Goal: Find contact information: Find contact information

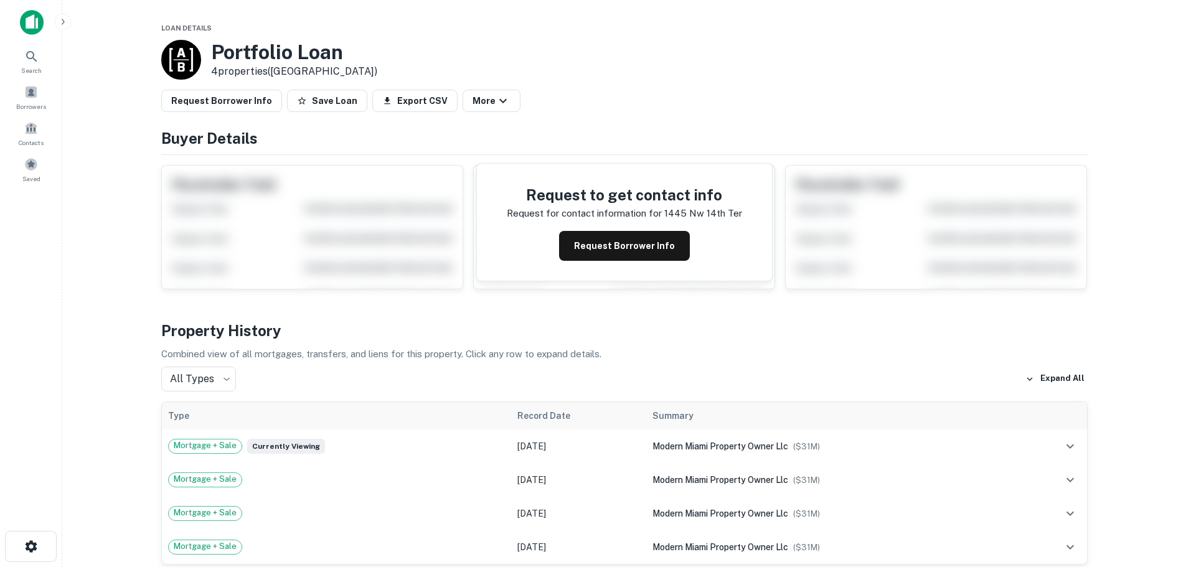
click at [589, 263] on div "Request to get contact info Request for contact information for 1445 nw 14th te…" at bounding box center [624, 222] width 295 height 117
click at [600, 251] on button "Request Borrower Info" at bounding box center [624, 246] width 131 height 30
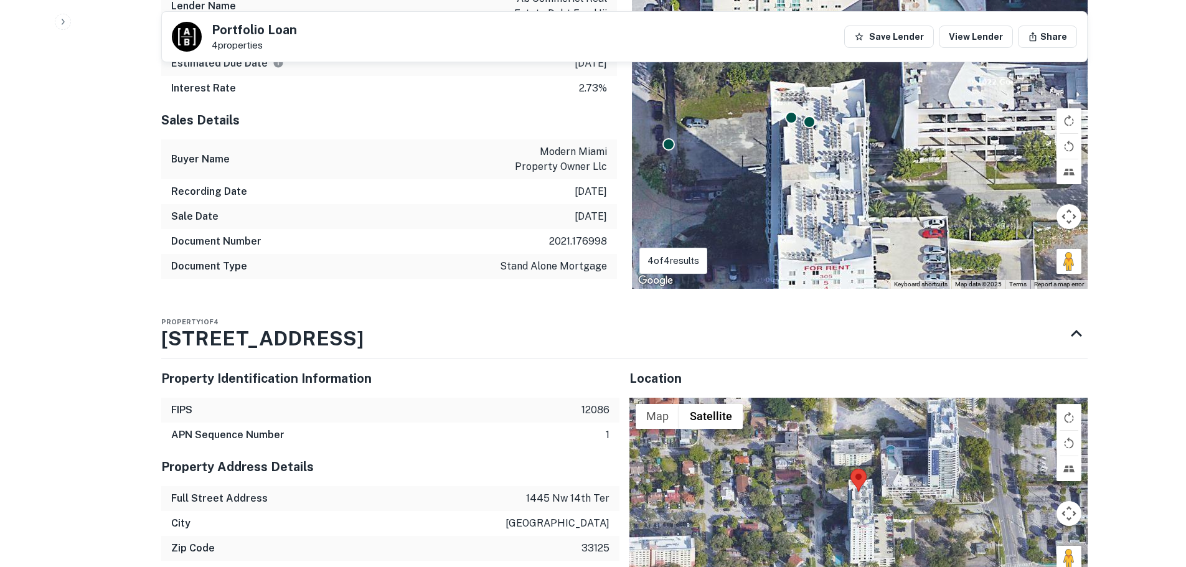
scroll to position [1619, 0]
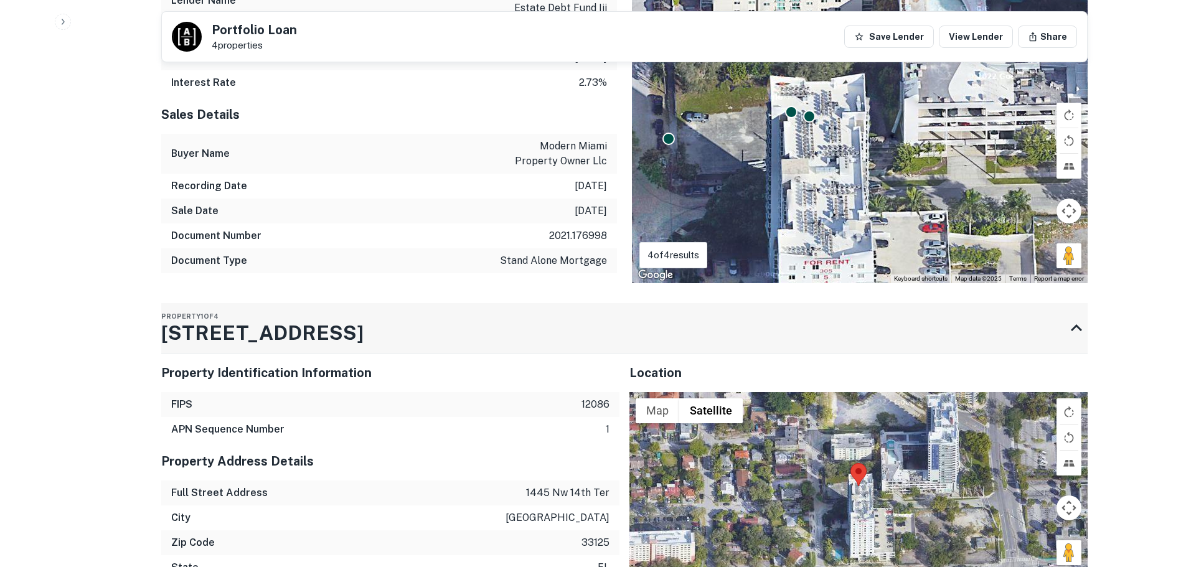
drag, startPoint x: 163, startPoint y: 308, endPoint x: 293, endPoint y: 310, distance: 129.5
click at [280, 318] on h3 "1445 NW 14th Ter" at bounding box center [262, 333] width 202 height 30
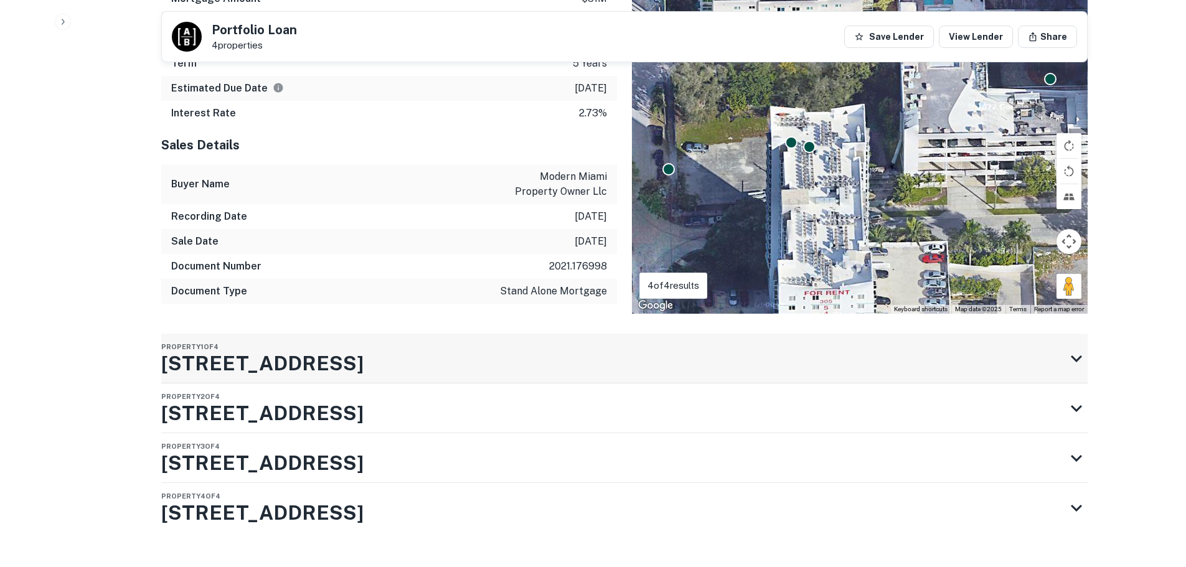
click at [336, 334] on div "Property 1 of 4 1445 NW 14th Ter" at bounding box center [613, 359] width 904 height 50
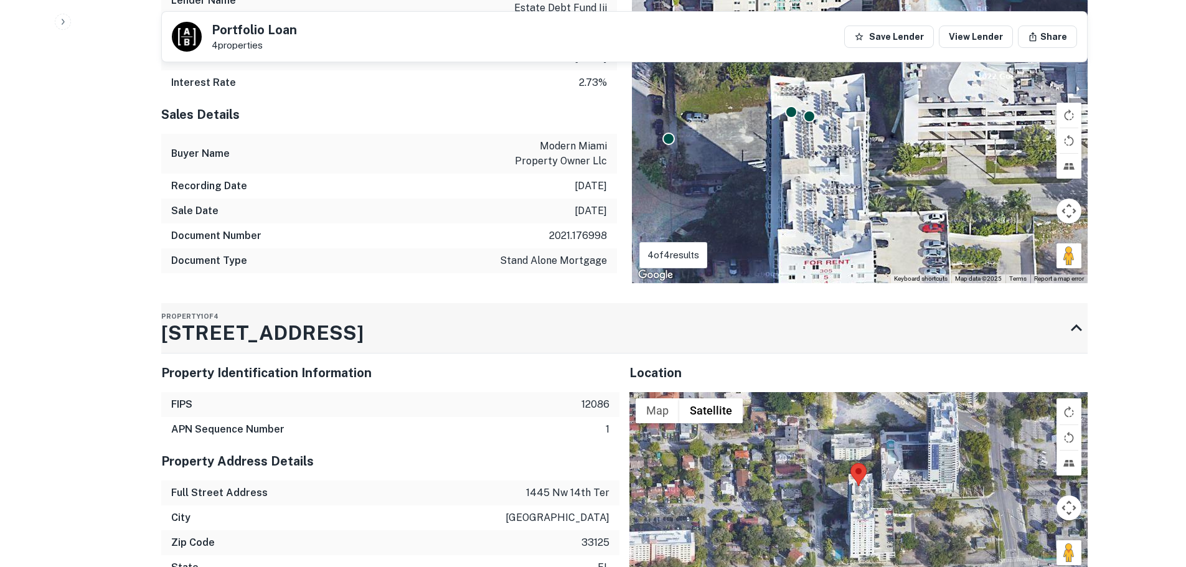
click at [335, 309] on div "Property 1 of 4 1445 NW 14th Ter" at bounding box center [613, 328] width 904 height 50
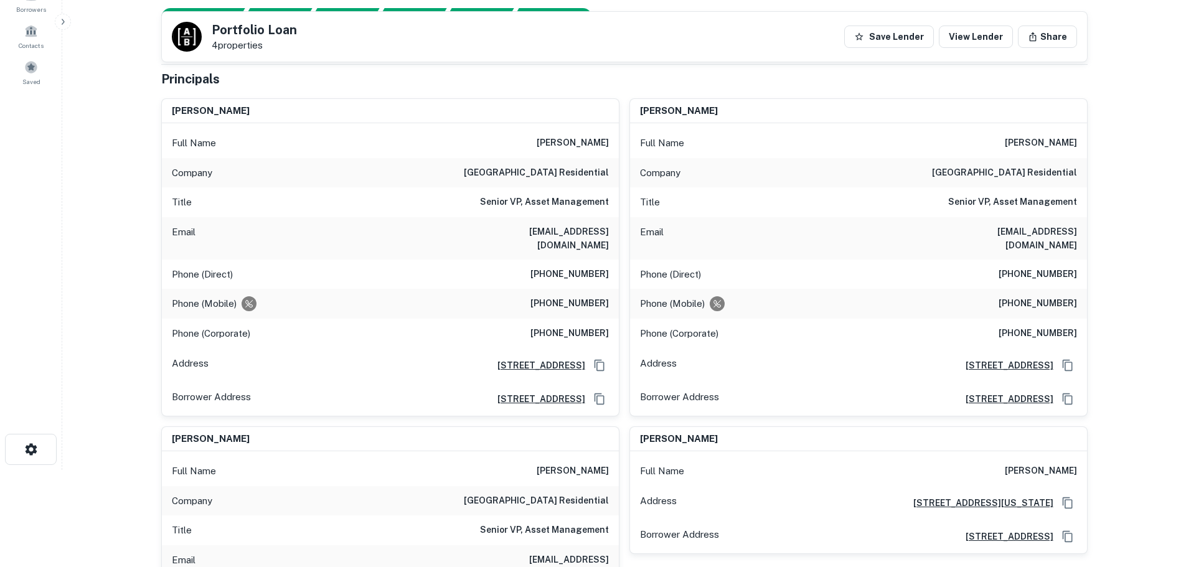
scroll to position [94, 0]
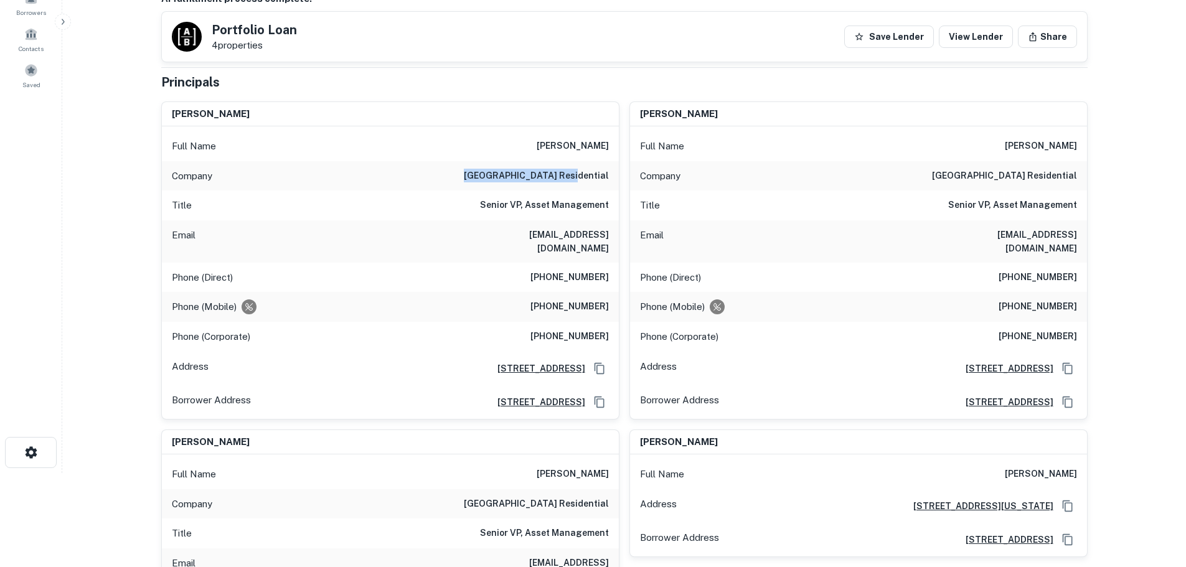
drag, startPoint x: 515, startPoint y: 176, endPoint x: 614, endPoint y: 177, distance: 99.6
click at [614, 177] on div "Company mill creek residential" at bounding box center [390, 176] width 457 height 30
copy h6 "mill creek residential"
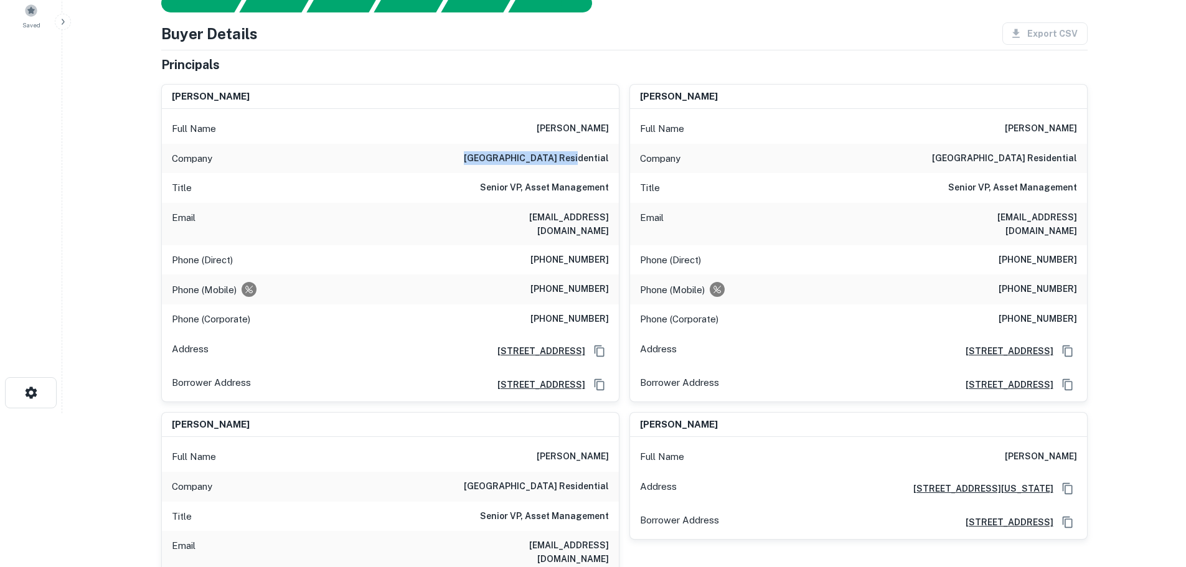
scroll to position [32, 0]
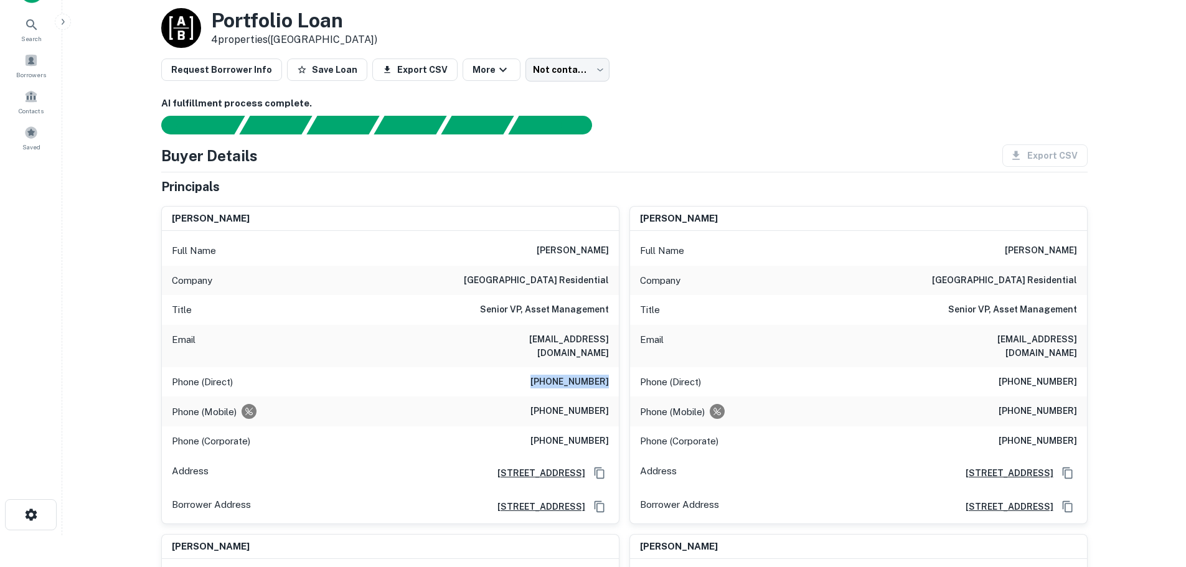
drag, startPoint x: 541, startPoint y: 369, endPoint x: 613, endPoint y: 369, distance: 71.6
click at [613, 369] on div "Phone (Direct) (678) 608-0947" at bounding box center [390, 382] width 457 height 30
copy h6 "(678) 608-0947"
drag, startPoint x: 543, startPoint y: 402, endPoint x: 609, endPoint y: 396, distance: 66.3
click at [609, 397] on div "Phone (Mobile) (813) 495-6461" at bounding box center [390, 412] width 457 height 30
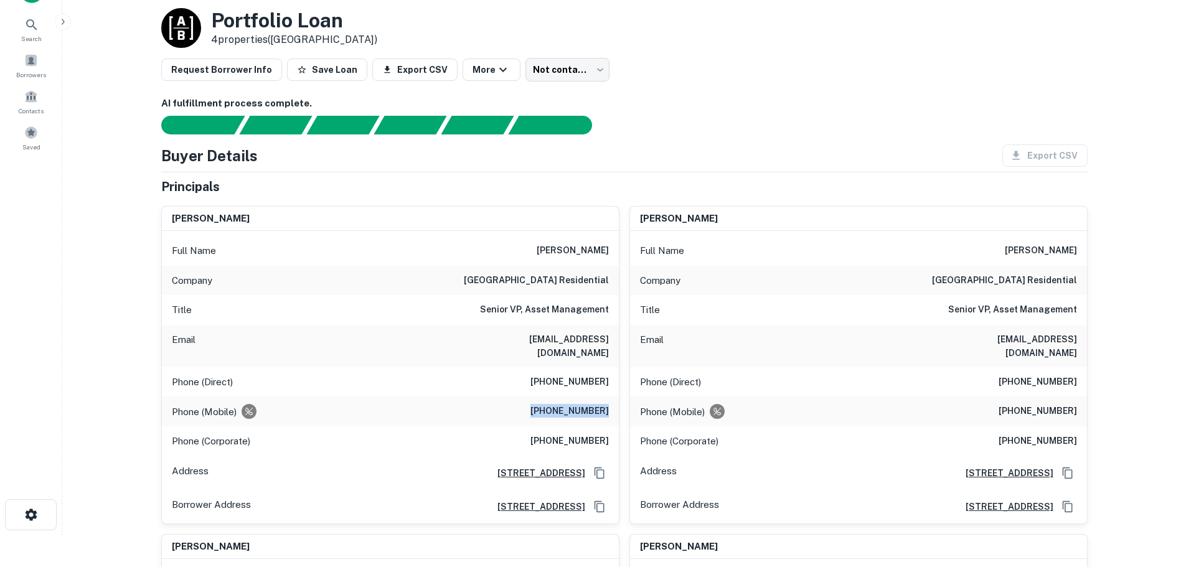
copy h6 "(813) 495-6461"
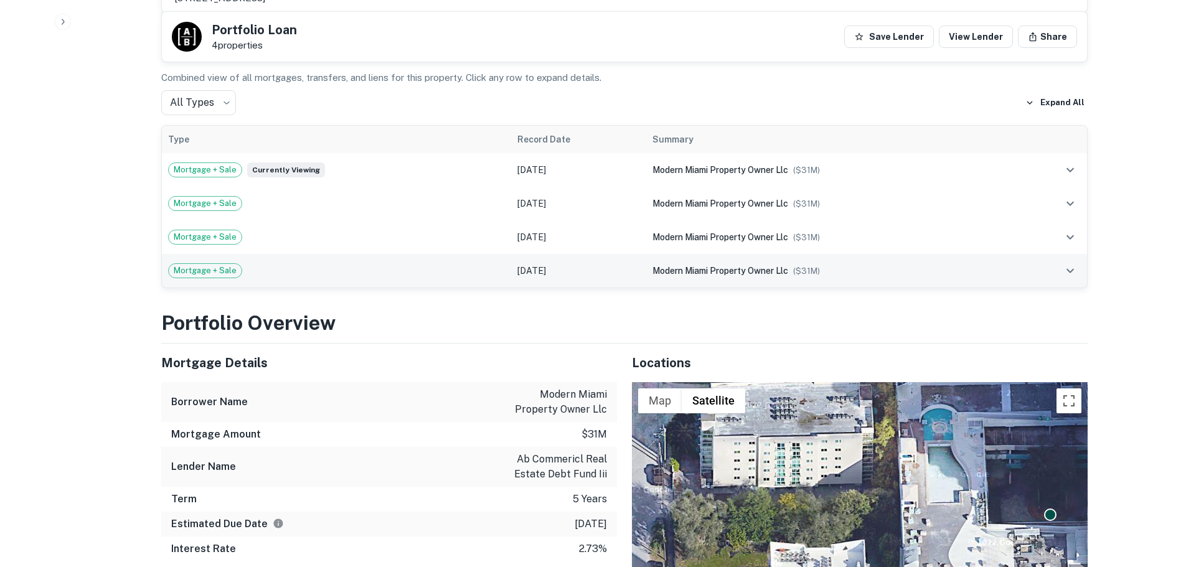
scroll to position [1214, 0]
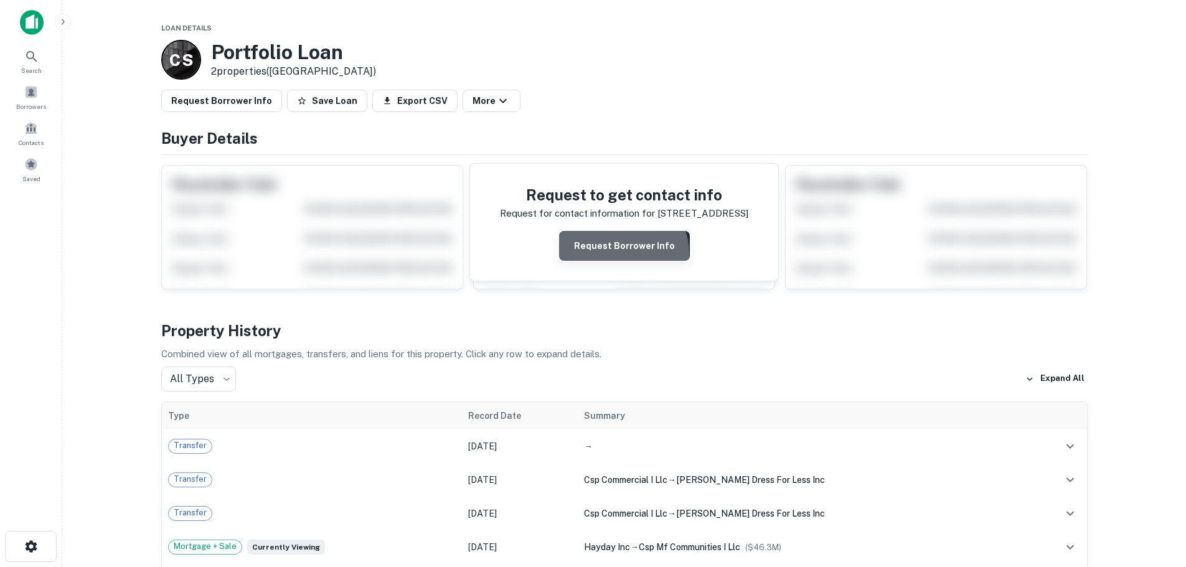
click at [624, 253] on button "Request Borrower Info" at bounding box center [624, 246] width 131 height 30
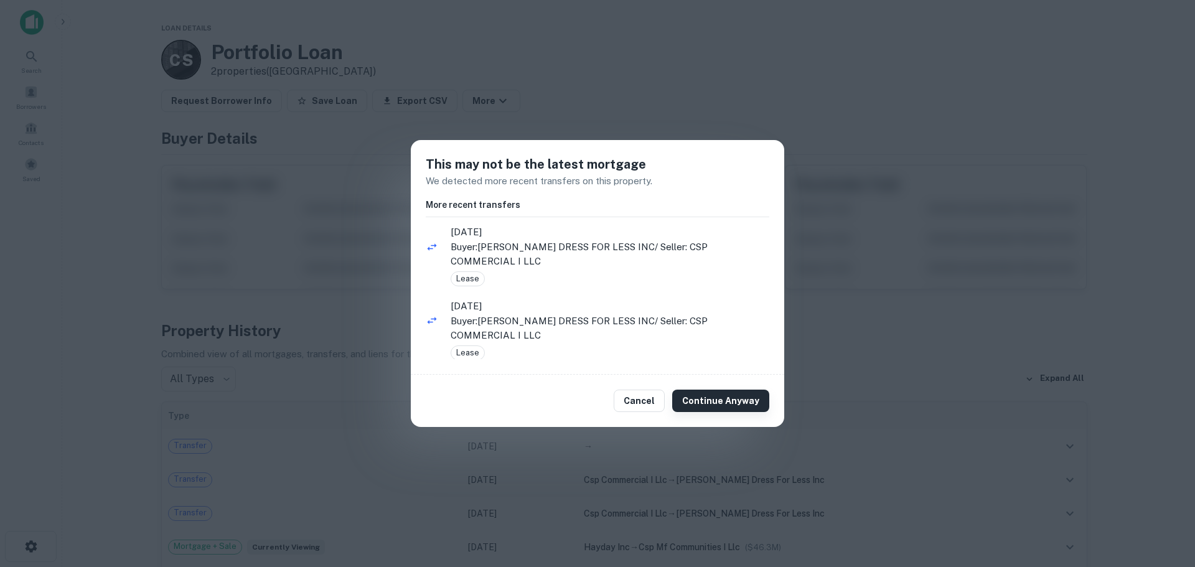
click at [700, 391] on button "Continue Anyway" at bounding box center [720, 401] width 97 height 22
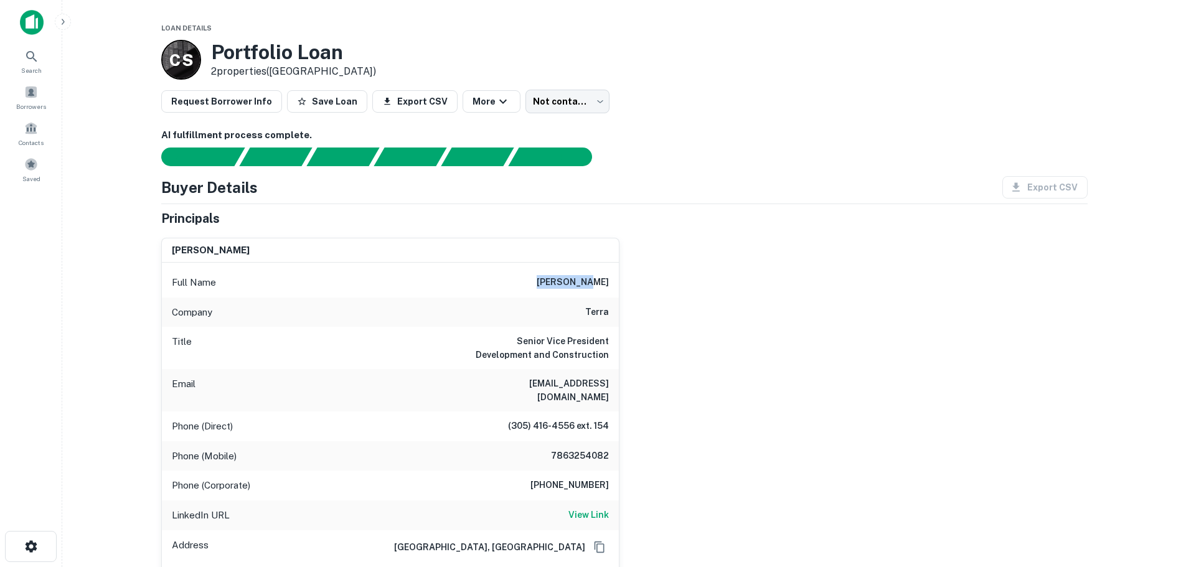
drag, startPoint x: 566, startPoint y: 285, endPoint x: 613, endPoint y: 286, distance: 46.7
click at [613, 286] on div "Full Name jason gilg" at bounding box center [390, 283] width 457 height 30
copy h6 "jason gilg"
drag, startPoint x: 519, startPoint y: 382, endPoint x: 615, endPoint y: 382, distance: 96.5
click at [615, 382] on div "Email jgilg@terragroup.com" at bounding box center [390, 390] width 457 height 42
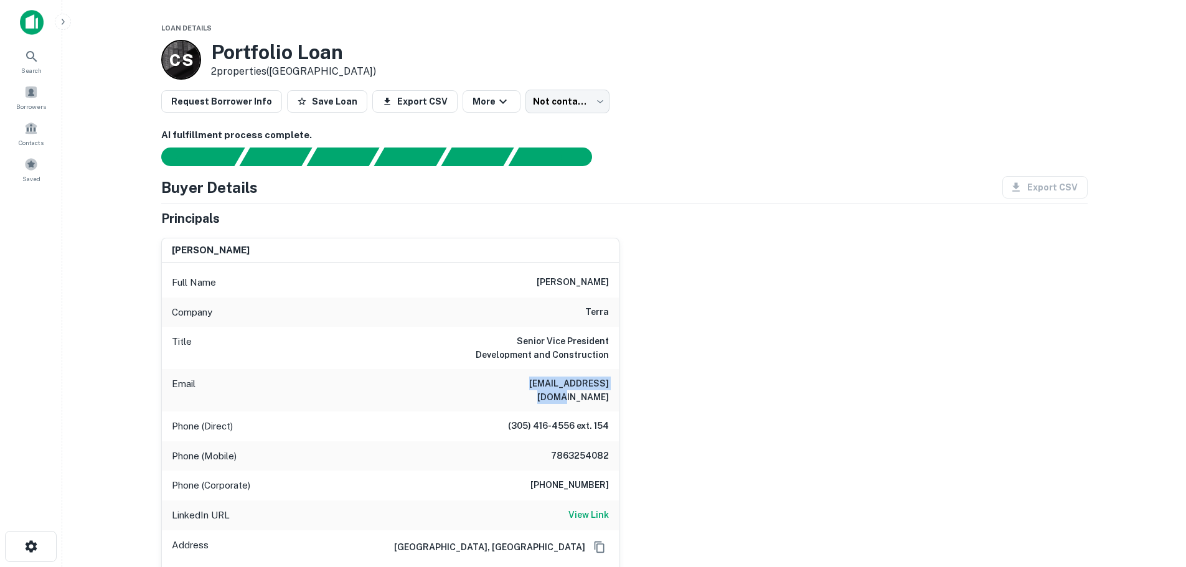
copy h6 "jgilg@terragroup.com"
click at [558, 422] on div "Phone (Direct) (305) 416-4556 ext. 154" at bounding box center [390, 426] width 457 height 30
drag, startPoint x: 510, startPoint y: 413, endPoint x: 616, endPoint y: 412, distance: 106.4
click at [616, 412] on div "Phone (Direct) (305) 416-4556 ext. 154" at bounding box center [390, 426] width 457 height 30
copy h6 "(305) 416-4556 ext. 154"
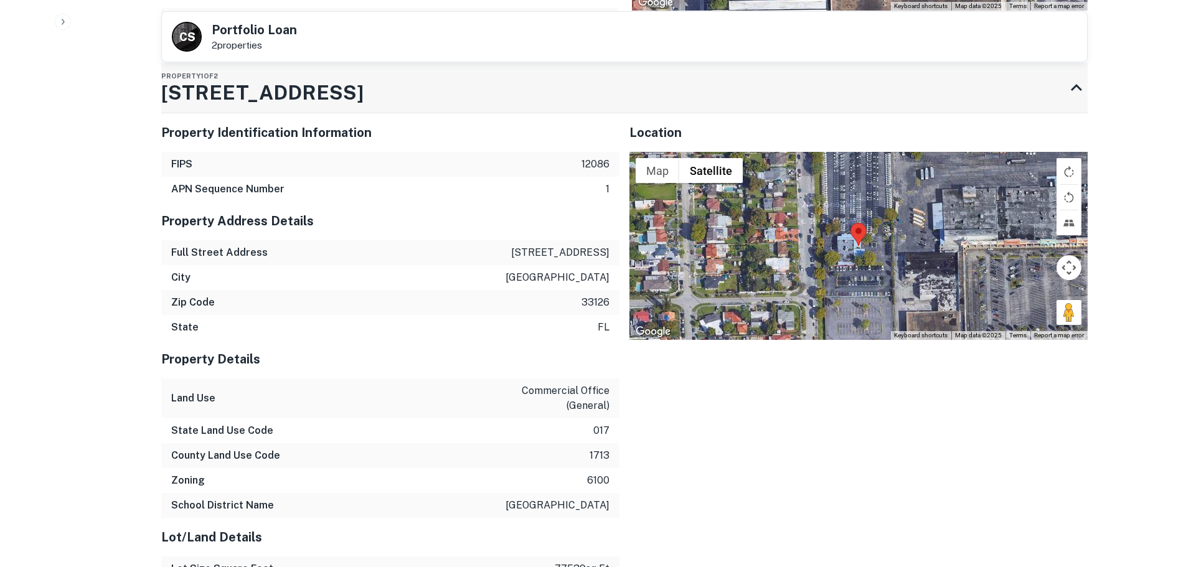
scroll to position [1307, 0]
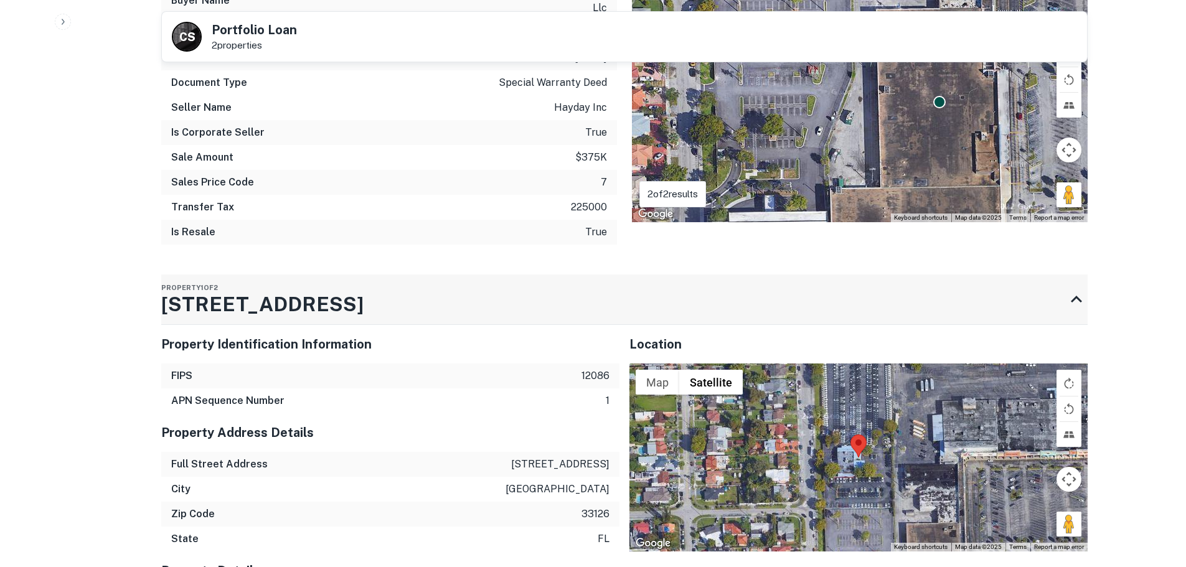
click at [302, 289] on h3 "901 NW 39TH AVE" at bounding box center [262, 304] width 202 height 30
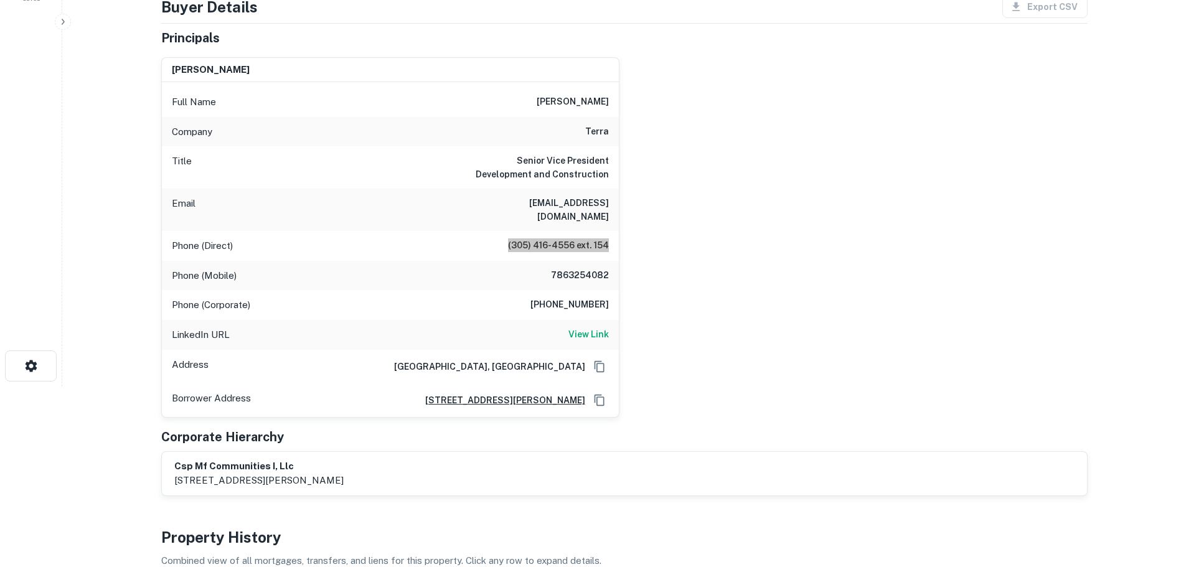
scroll to position [0, 0]
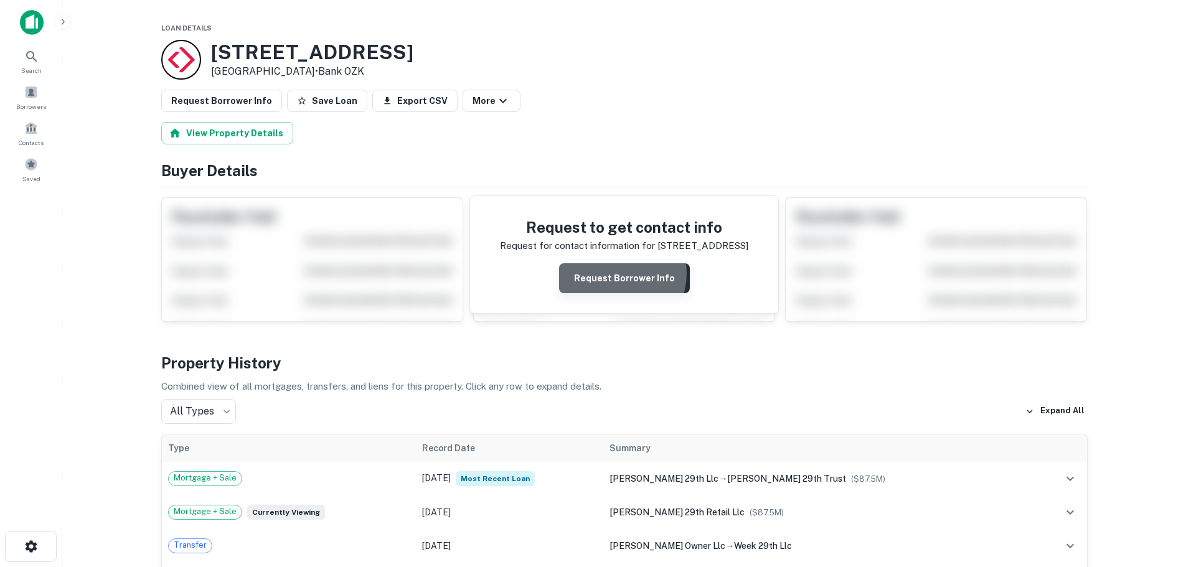
click at [618, 274] on button "Request Borrower Info" at bounding box center [624, 278] width 131 height 30
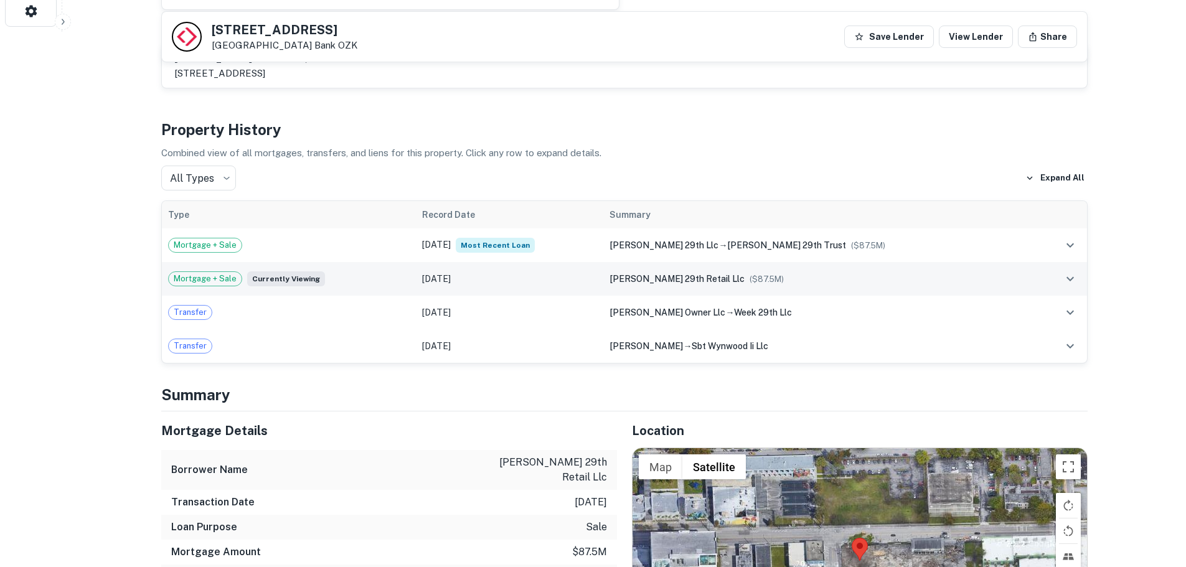
scroll to position [747, 0]
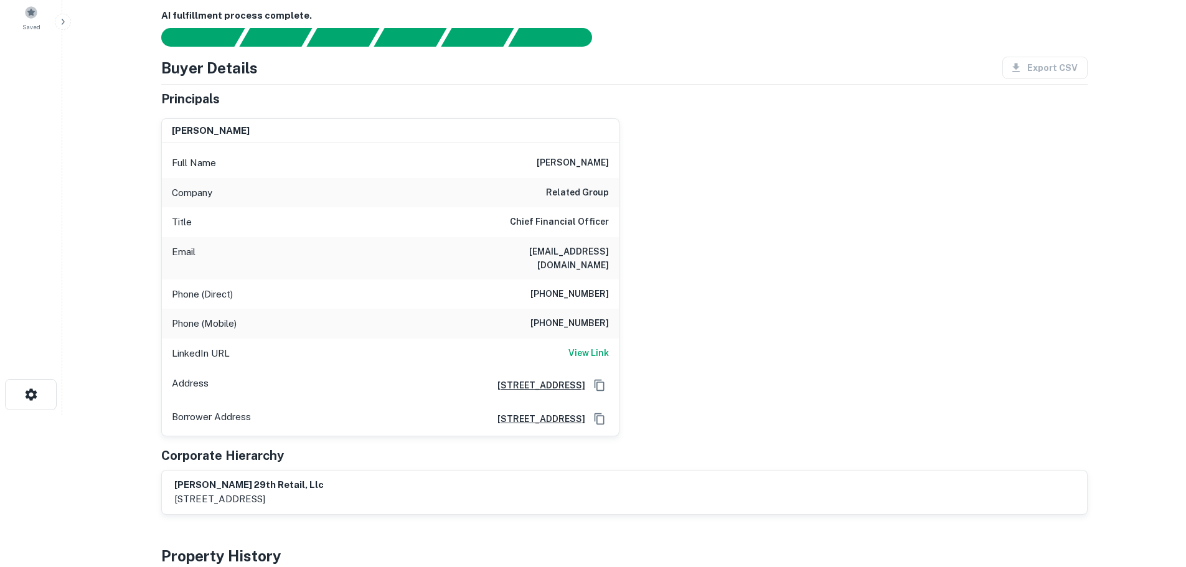
scroll to position [0, 0]
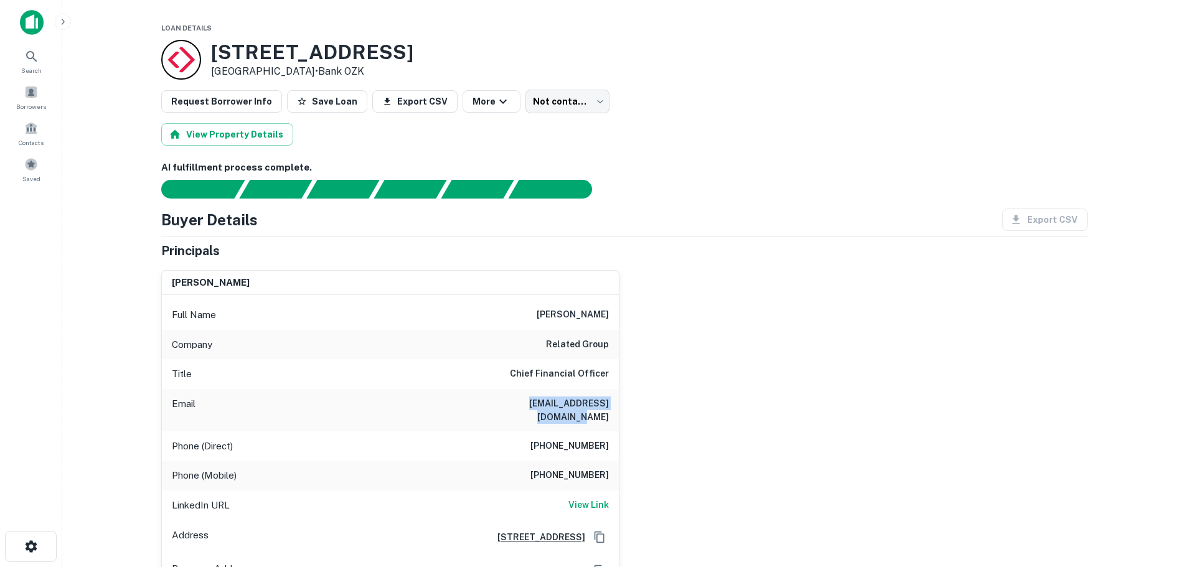
drag, startPoint x: 494, startPoint y: 402, endPoint x: 613, endPoint y: 402, distance: 119.5
click at [613, 402] on div "Email bgerber@relatedgroup.com" at bounding box center [390, 410] width 457 height 42
copy h6 "bgerber@relatedgroup.com"
drag, startPoint x: 543, startPoint y: 434, endPoint x: 621, endPoint y: 436, distance: 77.8
click at [621, 436] on div "ben gerber Full Name ben gerber Company related group Title Chief Financial Off…" at bounding box center [619, 424] width 936 height 328
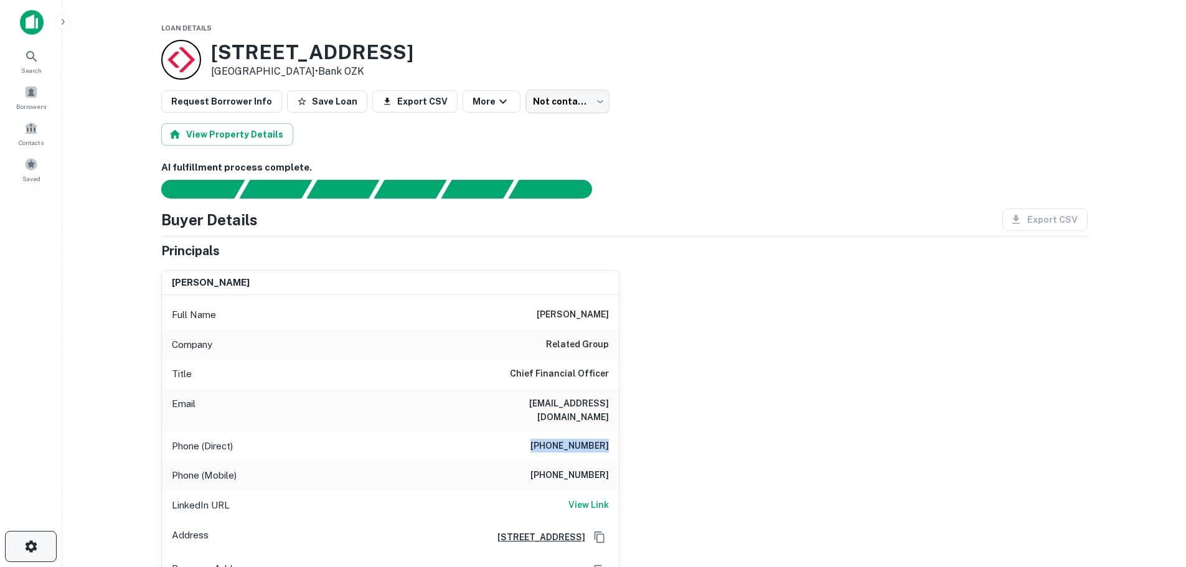
copy h6 "(305) 632-2250"
click at [550, 468] on h6 "(305) 533-0046" at bounding box center [569, 475] width 78 height 15
drag, startPoint x: 540, startPoint y: 466, endPoint x: 626, endPoint y: 467, distance: 85.9
click at [626, 467] on div "ben gerber Full Name ben gerber Company related group Title Chief Financial Off…" at bounding box center [619, 424] width 936 height 328
copy h6 "(305) 533-0046"
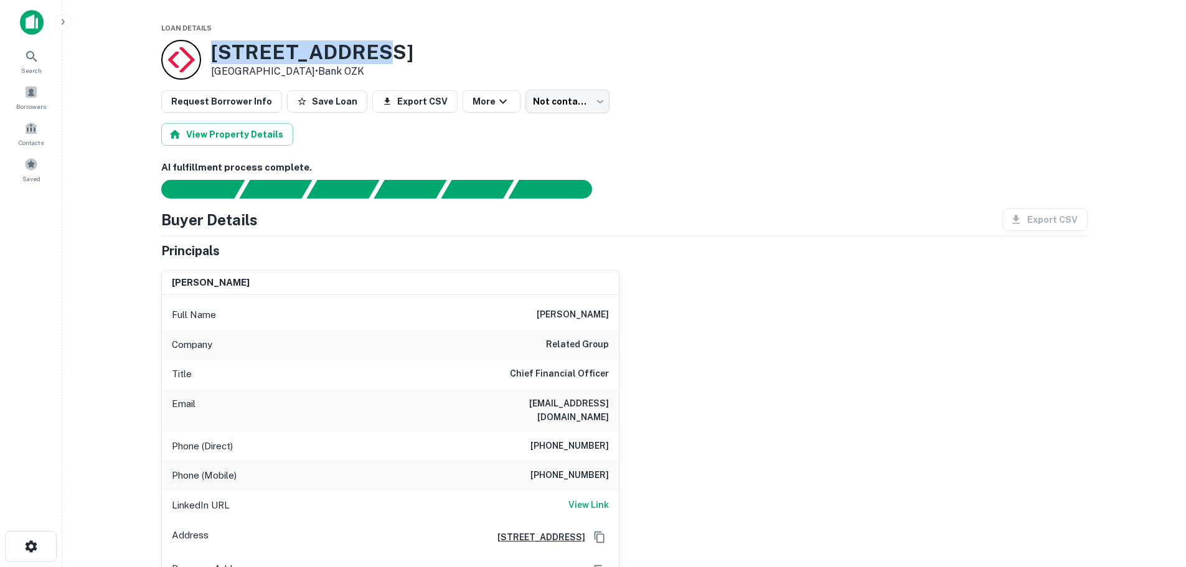
drag, startPoint x: 366, startPoint y: 52, endPoint x: 207, endPoint y: 51, distance: 158.7
click at [207, 51] on div "286 NW 29th St Miami, FL 33127 • Bank OZK" at bounding box center [624, 60] width 926 height 40
copy h3 "286 NW 29th St"
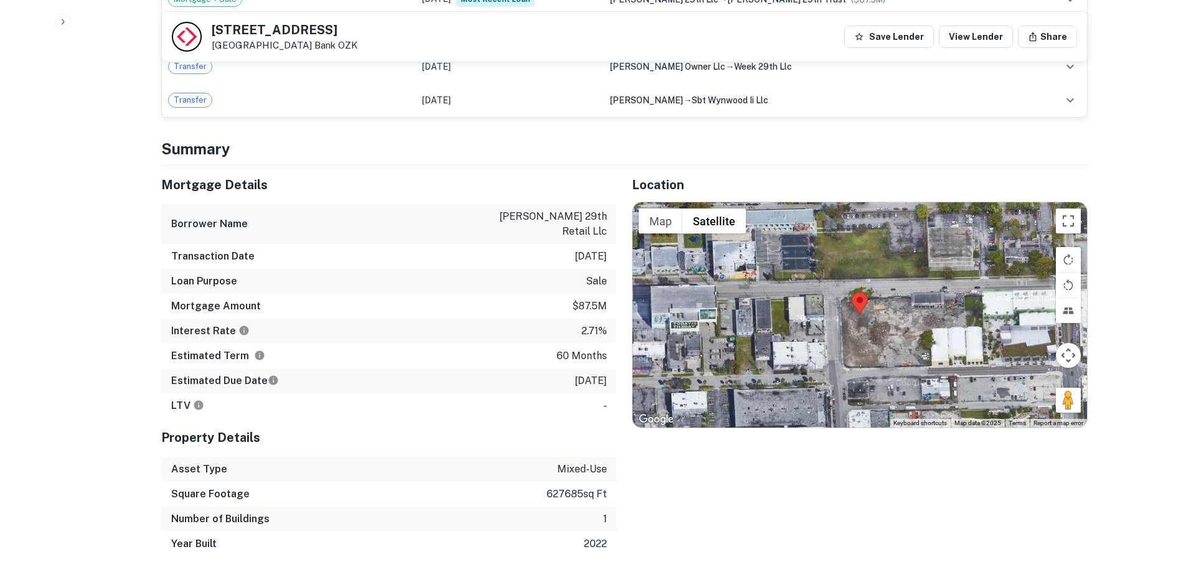
scroll to position [809, 0]
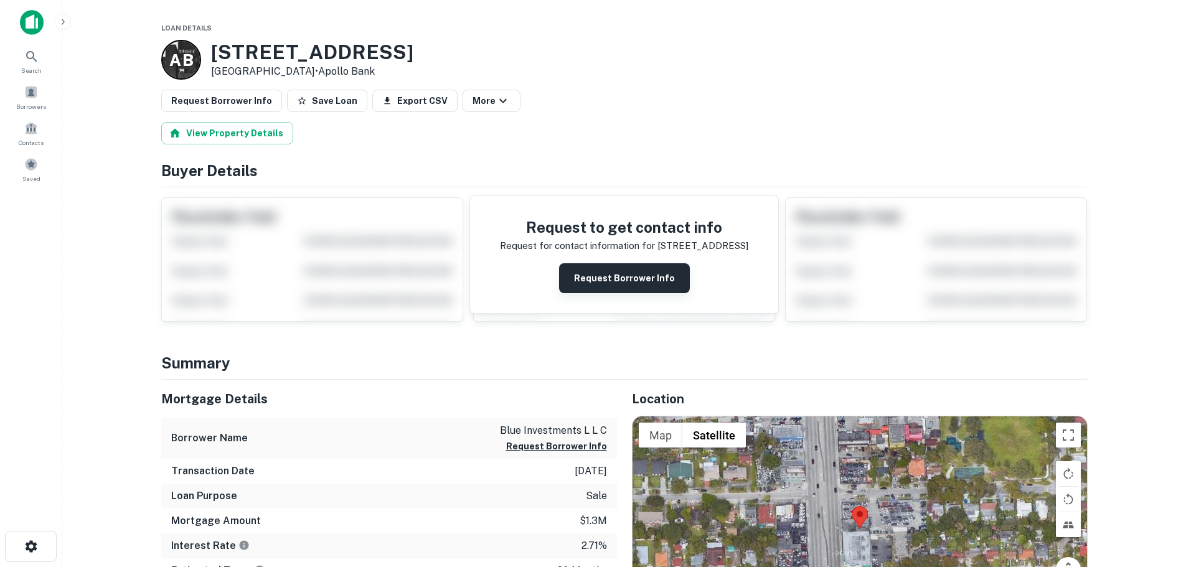
click at [606, 273] on button "Request Borrower Info" at bounding box center [624, 278] width 131 height 30
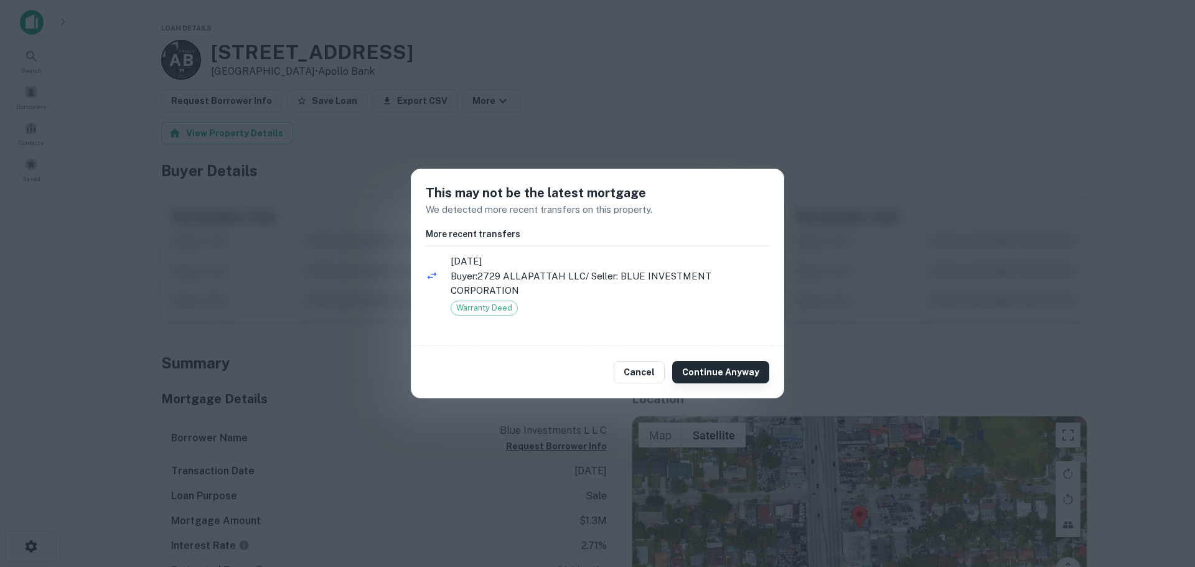
click at [721, 377] on button "Continue Anyway" at bounding box center [720, 372] width 97 height 22
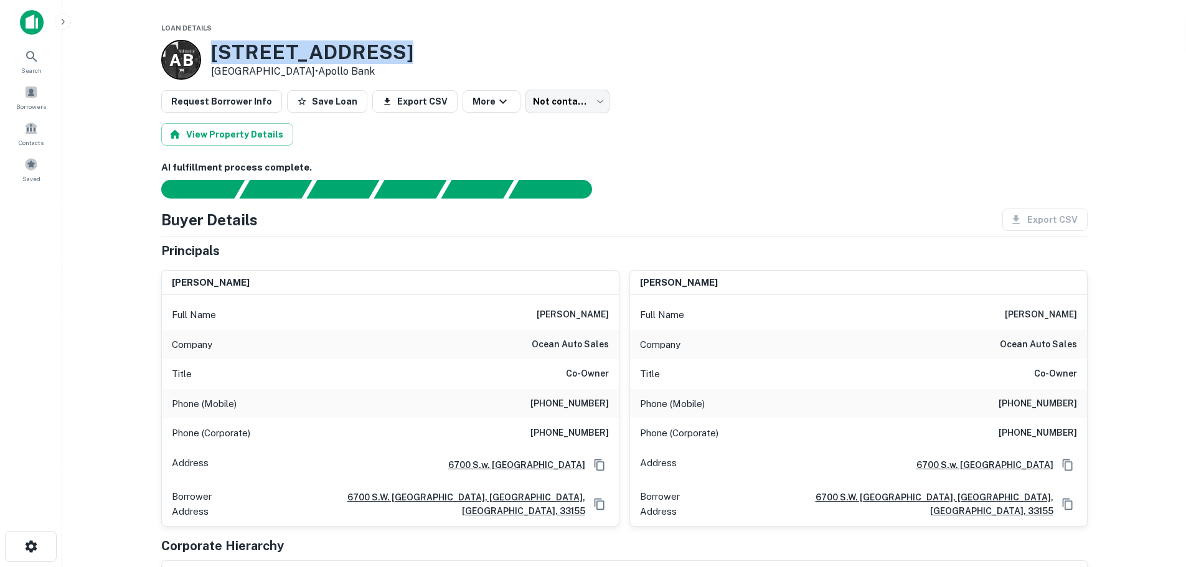
drag, startPoint x: 393, startPoint y: 59, endPoint x: 210, endPoint y: 57, distance: 183.0
click at [210, 57] on div "A B 2951 NW 27th Ave Miami, FL 33142 • Apollo Bank" at bounding box center [624, 60] width 926 height 40
copy h3 "2951 NW 27th Ave"
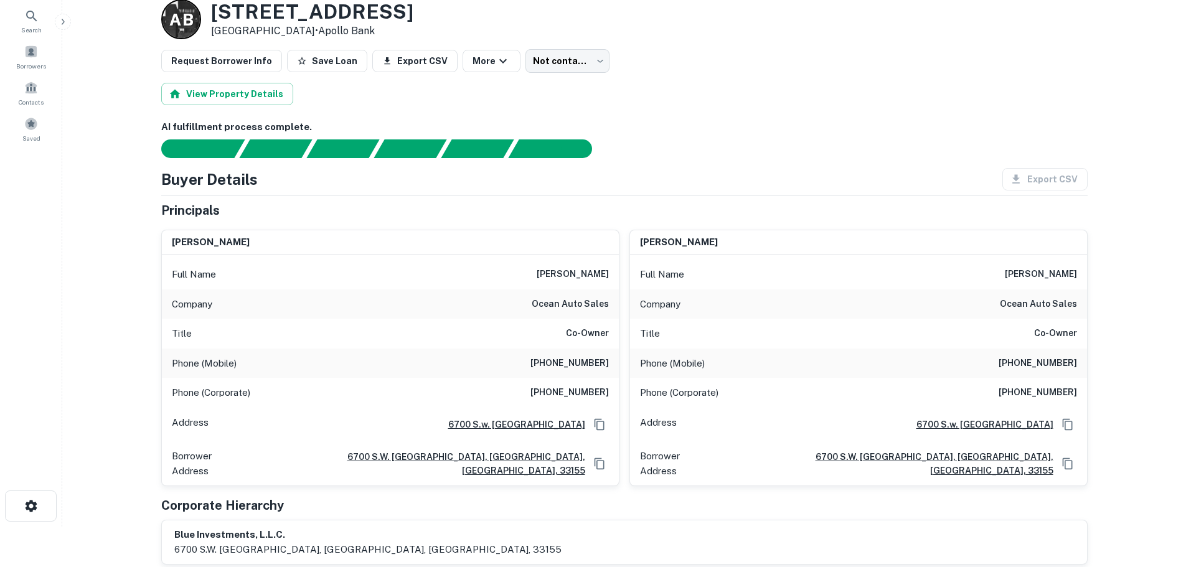
scroll to position [62, 0]
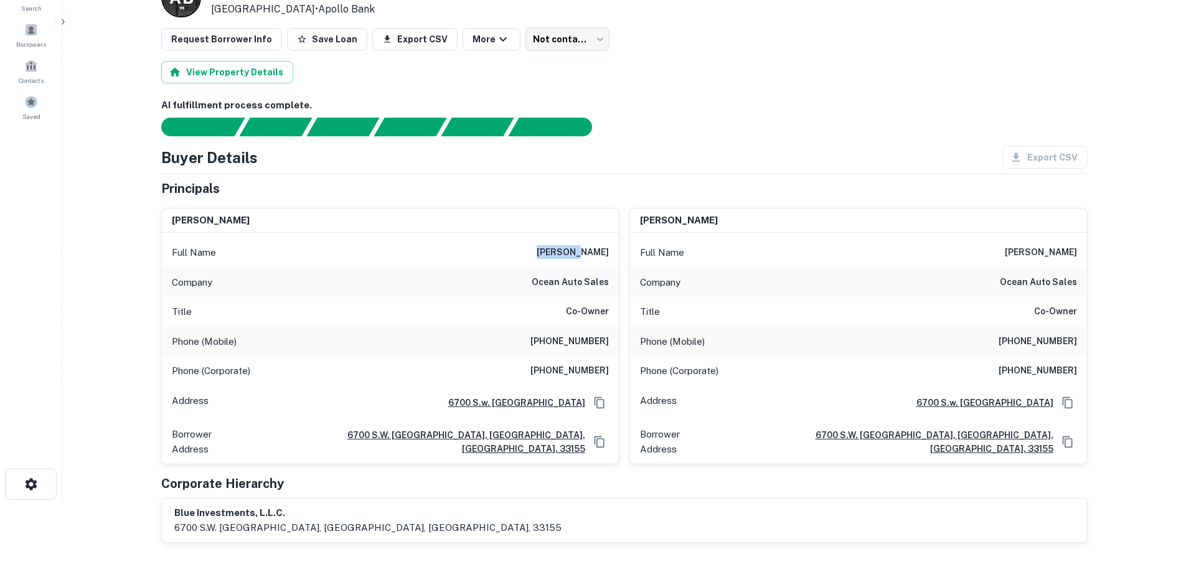
drag, startPoint x: 555, startPoint y: 250, endPoint x: 590, endPoint y: 256, distance: 35.4
click at [590, 256] on h6 "janoy valdes" at bounding box center [573, 252] width 72 height 15
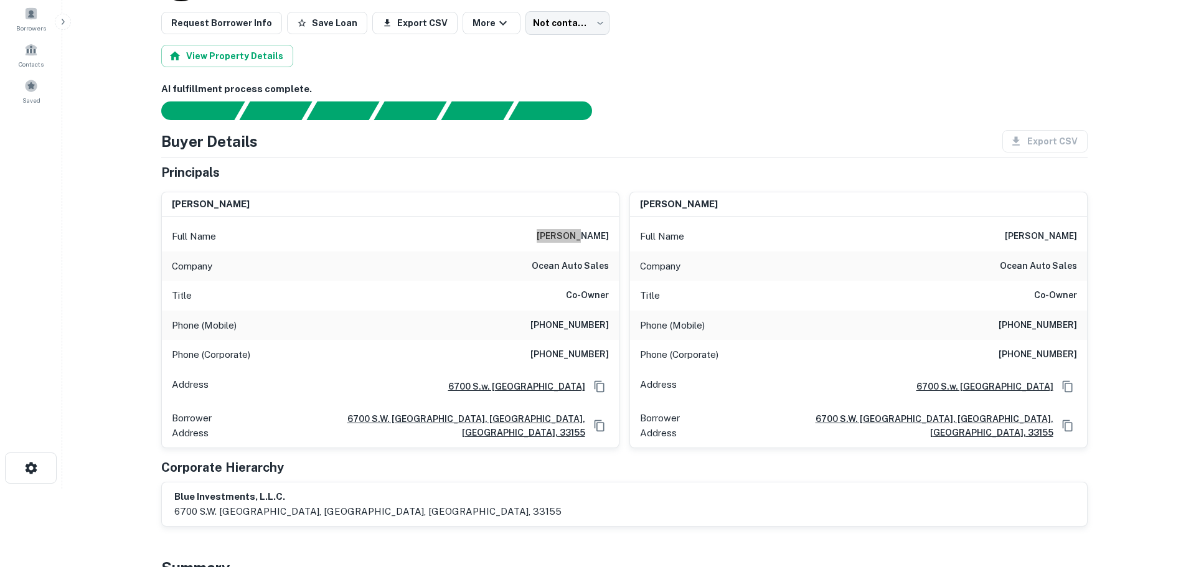
scroll to position [249, 0]
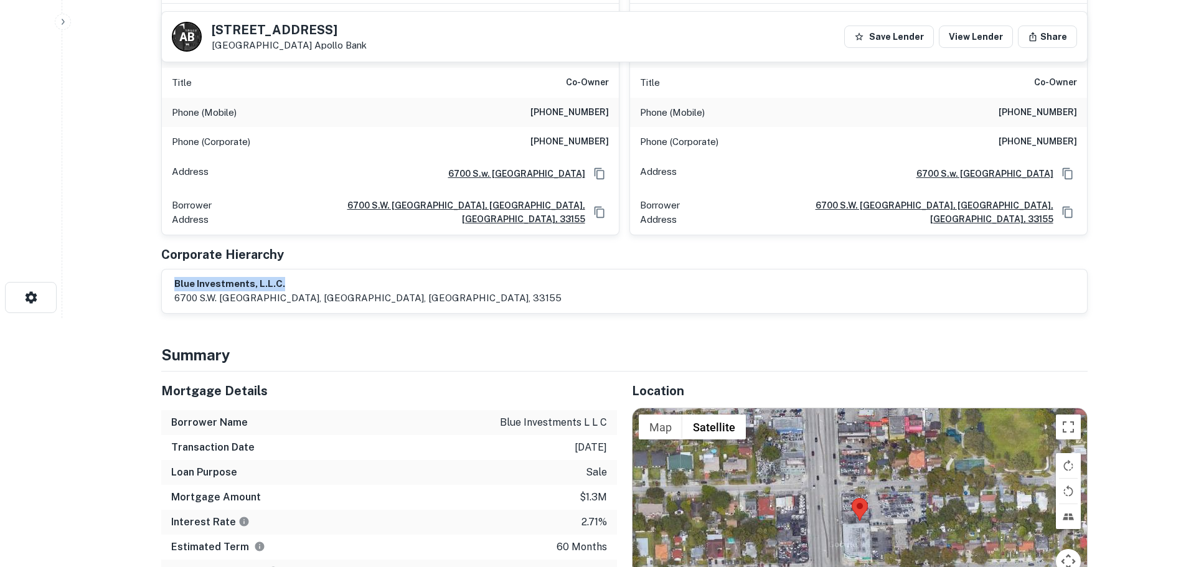
drag, startPoint x: 286, startPoint y: 269, endPoint x: 169, endPoint y: 271, distance: 116.4
click at [169, 271] on div "blue investments, l.l.c. 6700 s.w. 24th street, miami, fl, 33155" at bounding box center [624, 292] width 925 height 44
copy h6 "blue investments, l.l.c."
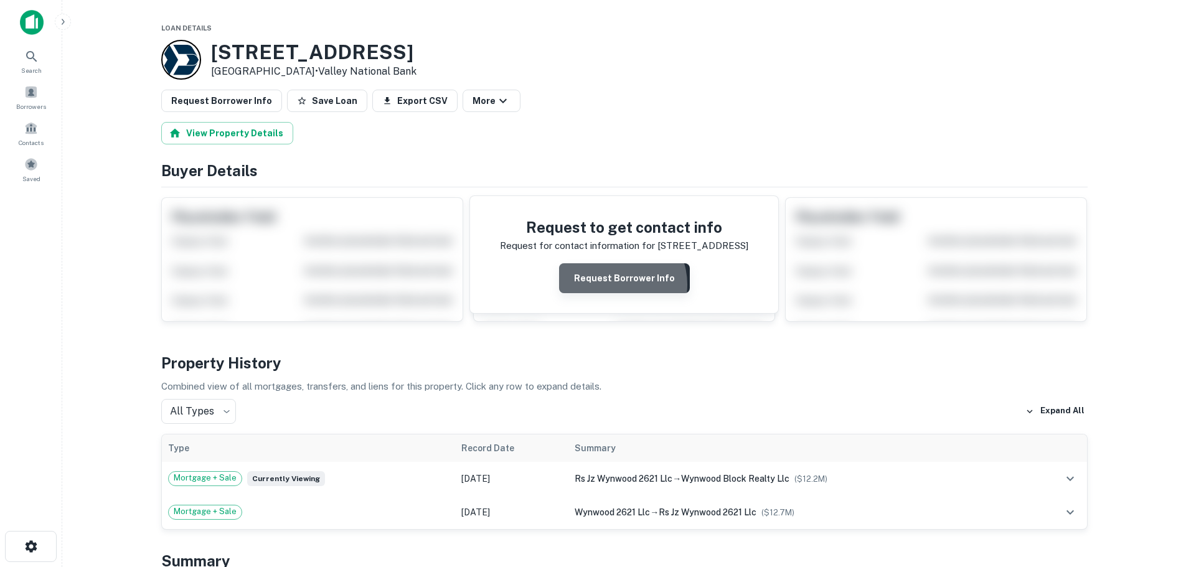
click at [614, 284] on button "Request Borrower Info" at bounding box center [624, 278] width 131 height 30
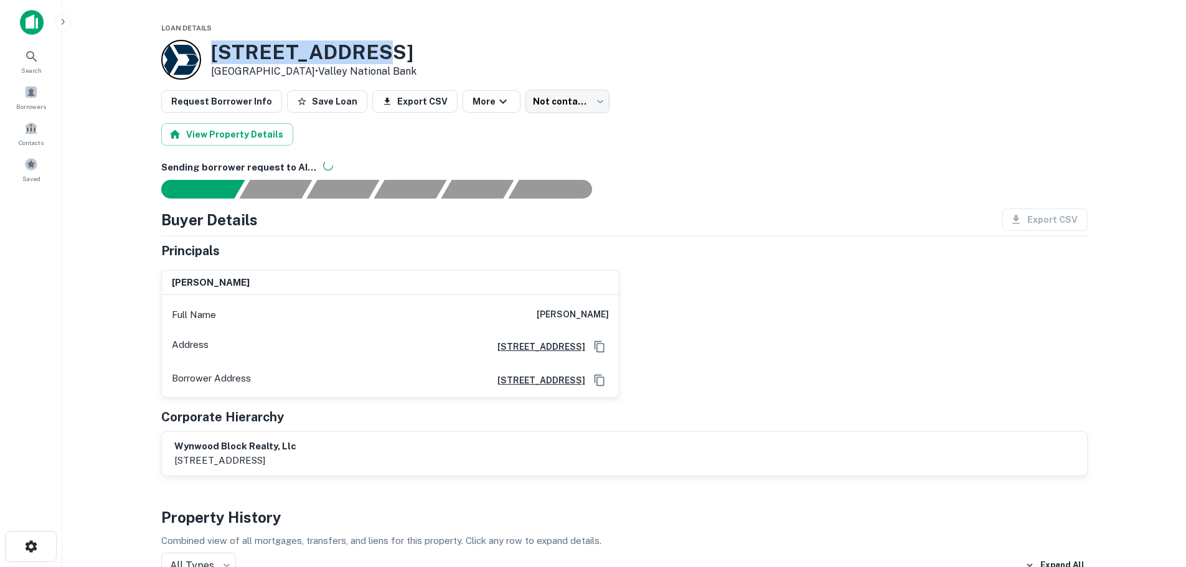
drag, startPoint x: 387, startPoint y: 49, endPoint x: 201, endPoint y: 57, distance: 185.7
click at [201, 57] on div "179 NW 26TH ST Miami, FL 33127 • Valley National Bank" at bounding box center [288, 60] width 255 height 40
copy div "[STREET_ADDRESS]"
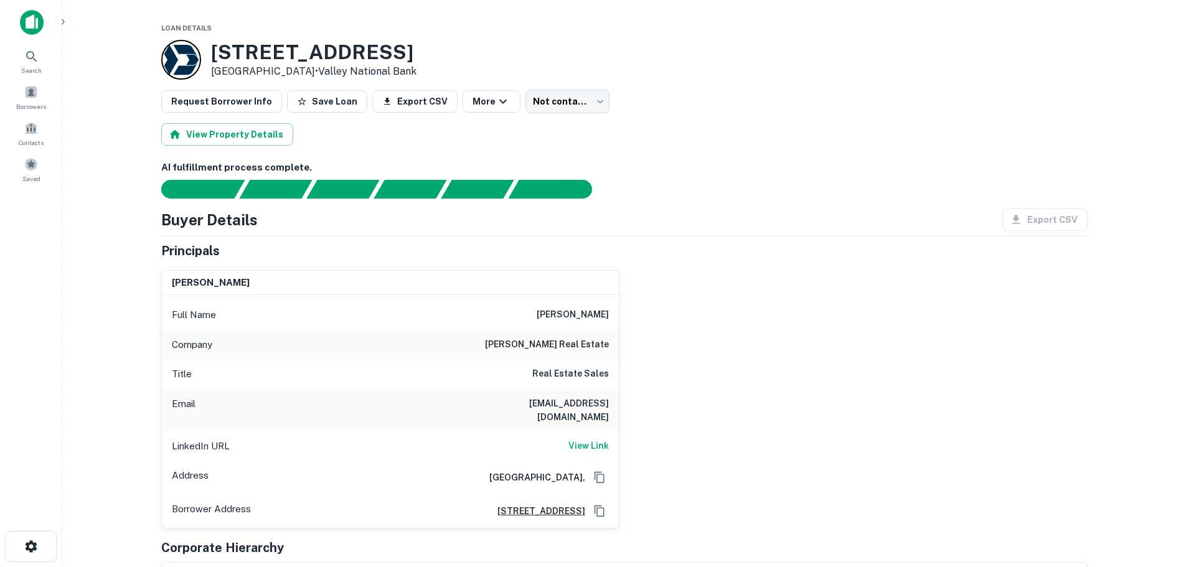
drag, startPoint x: 499, startPoint y: 343, endPoint x: 633, endPoint y: 347, distance: 133.9
click at [633, 347] on div "[PERSON_NAME] Full Name [PERSON_NAME] Company [PERSON_NAME] real estate Title R…" at bounding box center [619, 394] width 936 height 269
copy h6 "[PERSON_NAME] real estate"
drag, startPoint x: 550, startPoint y: 314, endPoint x: 611, endPoint y: 316, distance: 61.0
click at [611, 316] on div "Full Name [PERSON_NAME]" at bounding box center [390, 315] width 457 height 30
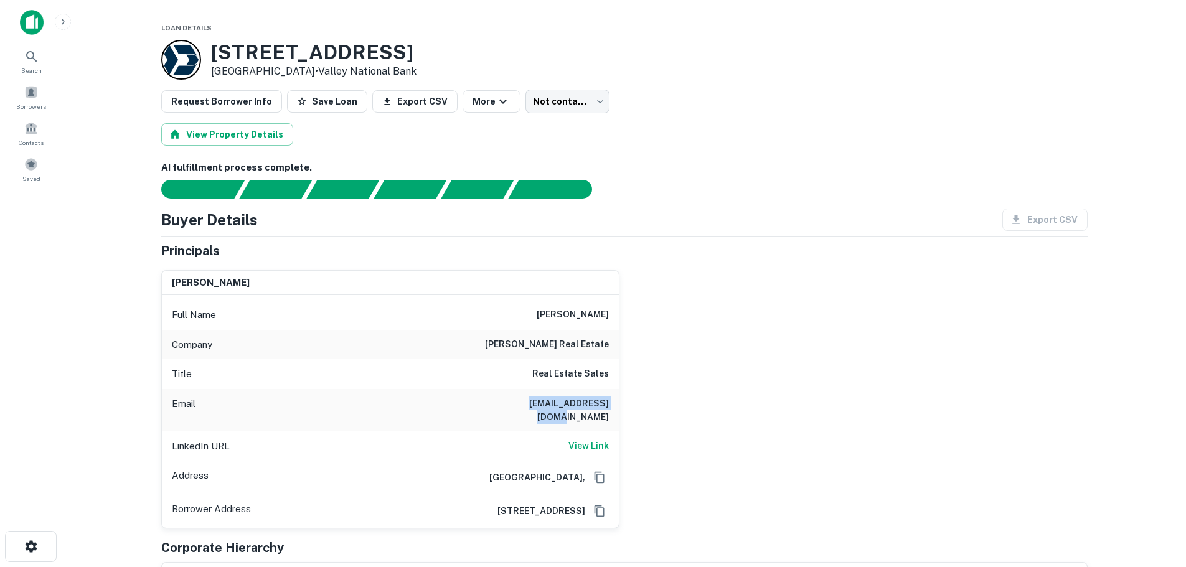
drag, startPoint x: 514, startPoint y: 403, endPoint x: 611, endPoint y: 402, distance: 97.1
click at [611, 402] on div "Email [EMAIL_ADDRESS][DOMAIN_NAME]" at bounding box center [390, 410] width 457 height 42
copy h6 "[EMAIL_ADDRESS][DOMAIN_NAME]"
click at [594, 439] on h6 "View Link" at bounding box center [588, 446] width 40 height 14
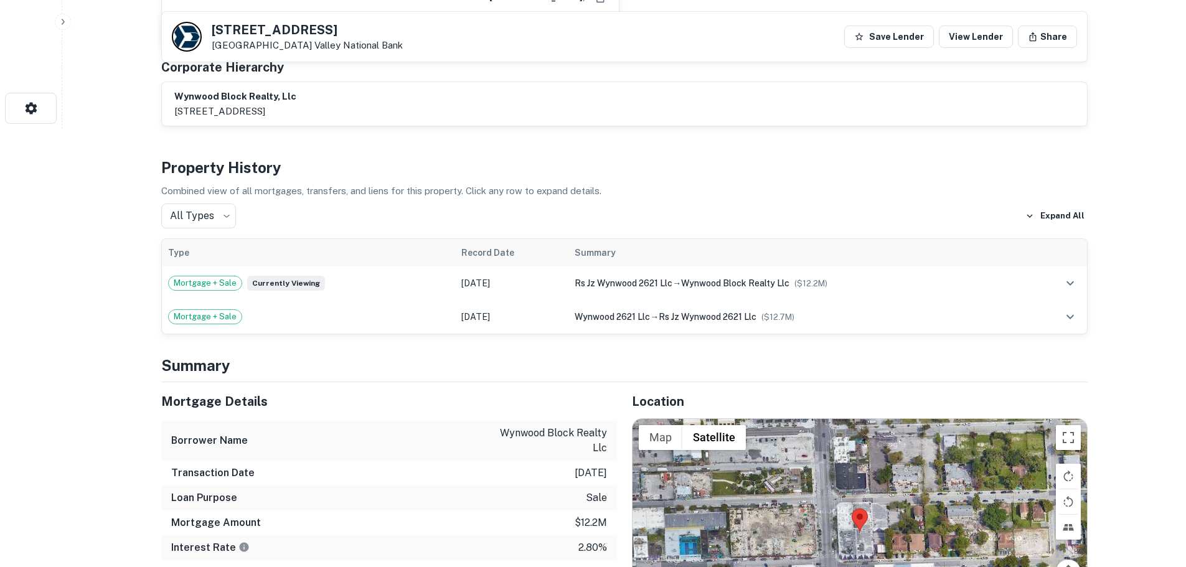
scroll to position [623, 0]
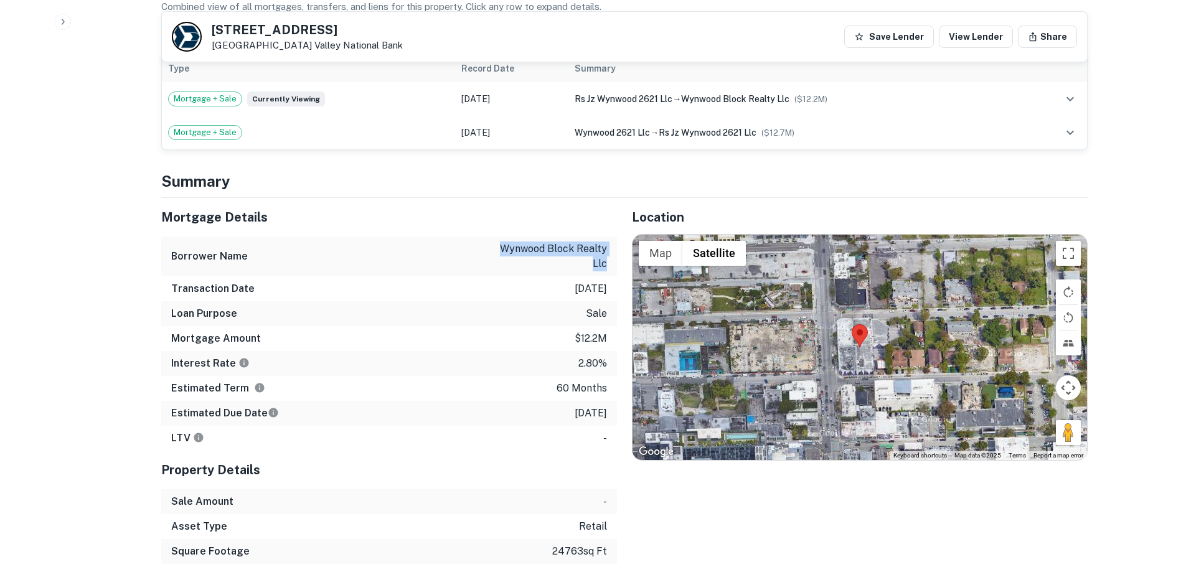
drag, startPoint x: 497, startPoint y: 233, endPoint x: 606, endPoint y: 254, distance: 111.0
click at [606, 254] on p "wynwood block realty llc" at bounding box center [551, 257] width 112 height 30
copy p "wynwood block realty llc"
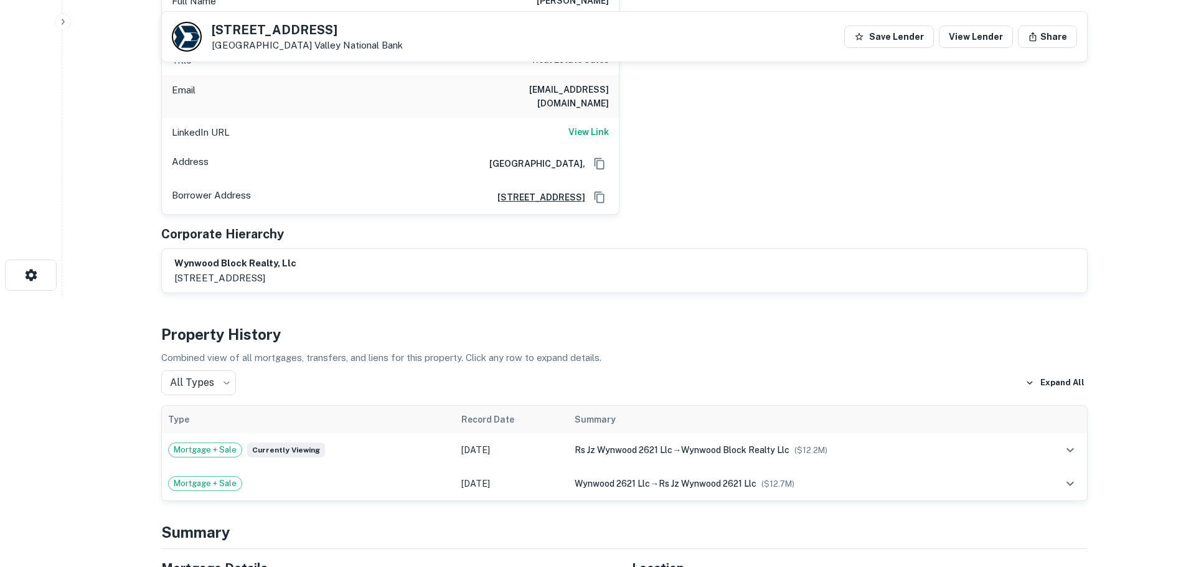
scroll to position [249, 0]
